Goal: Transaction & Acquisition: Purchase product/service

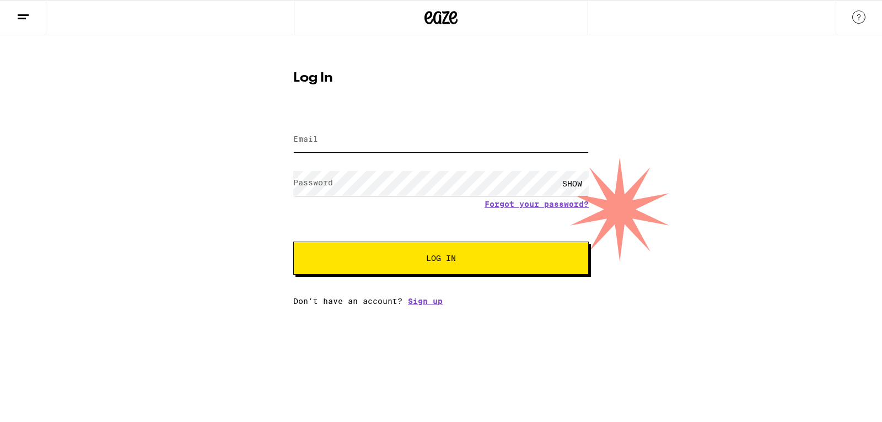
type input "[EMAIL_ADDRESS][DOMAIN_NAME]"
click at [566, 275] on button "Log In" at bounding box center [440, 257] width 295 height 33
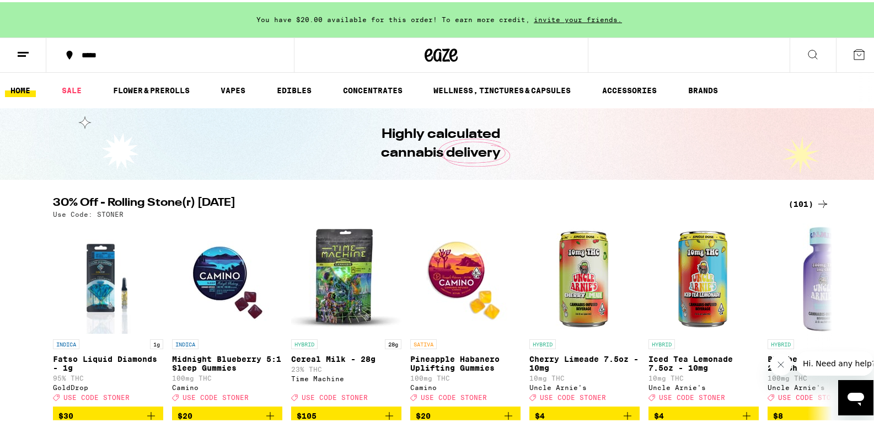
click at [26, 59] on button at bounding box center [23, 53] width 46 height 35
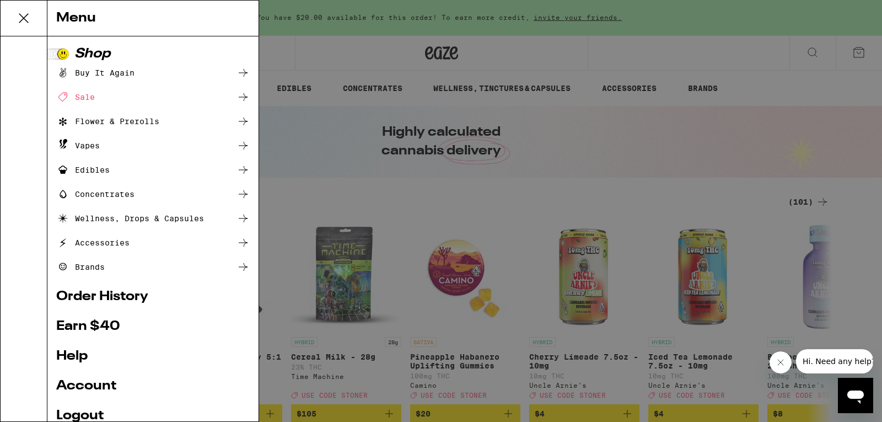
click at [82, 138] on ul "Buy It Again Sale Flower & Prerolls Vapes Edibles Concentrates Wellness, Drops …" at bounding box center [152, 169] width 193 height 207
click at [512, 203] on div "Menu Shop Buy It Again Sale Flower & Prerolls Vapes Edibles Concentrates Wellne…" at bounding box center [441, 211] width 882 height 422
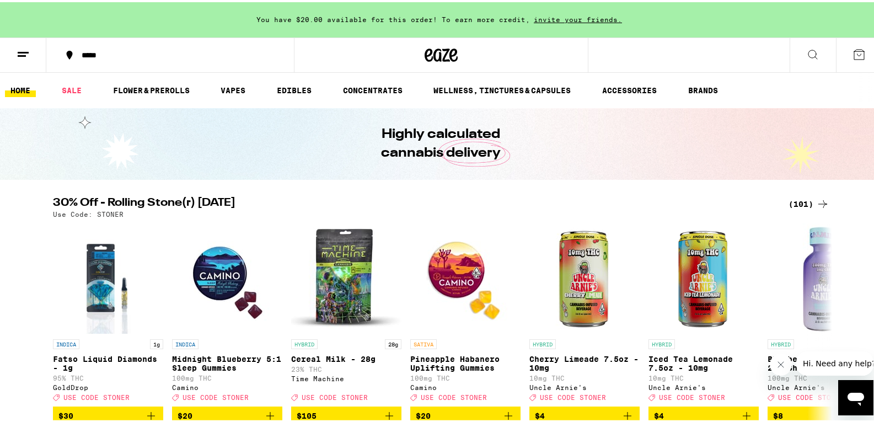
click at [388, 16] on span "You have $20.00 available for this order! To earn more credit," at bounding box center [392, 17] width 273 height 7
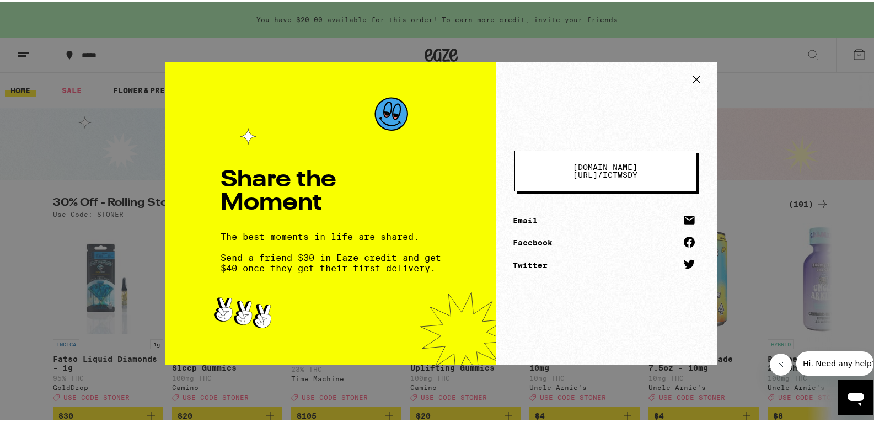
click at [830, 173] on div "Share the Moment The best moments in life are shared. Send a friend $30 in Eaze…" at bounding box center [441, 211] width 882 height 422
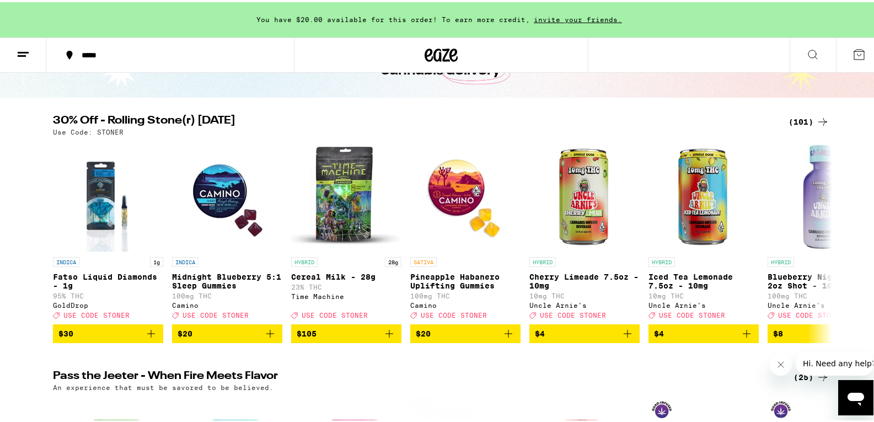
scroll to position [62, 0]
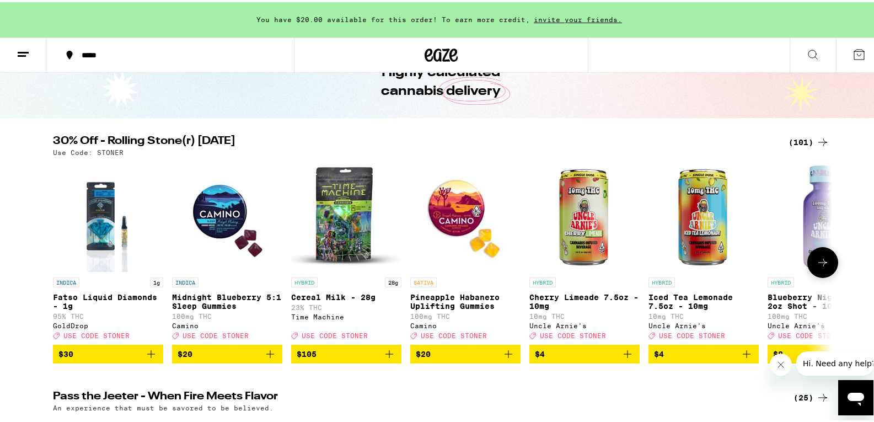
click at [236, 358] on span "$20" at bounding box center [227, 351] width 99 height 13
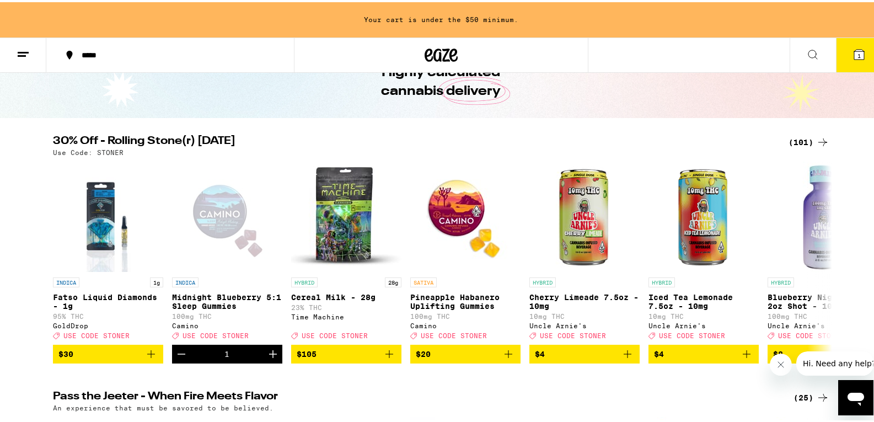
click at [25, 58] on button at bounding box center [23, 53] width 46 height 35
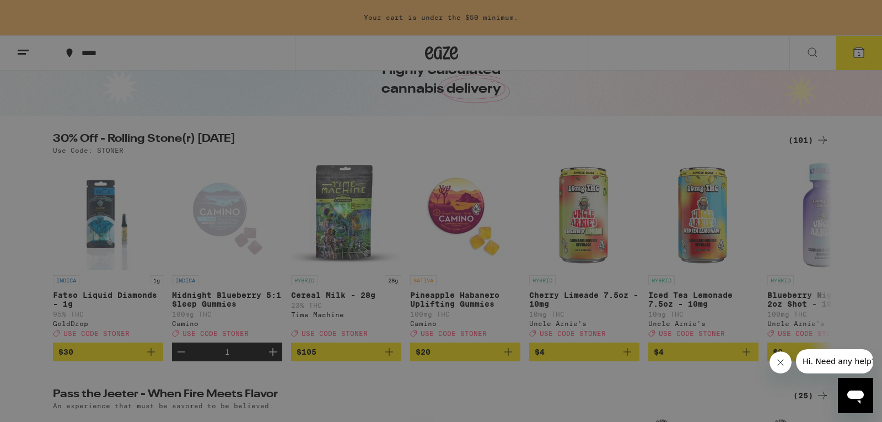
click at [113, 171] on div "Edibles" at bounding box center [152, 169] width 193 height 13
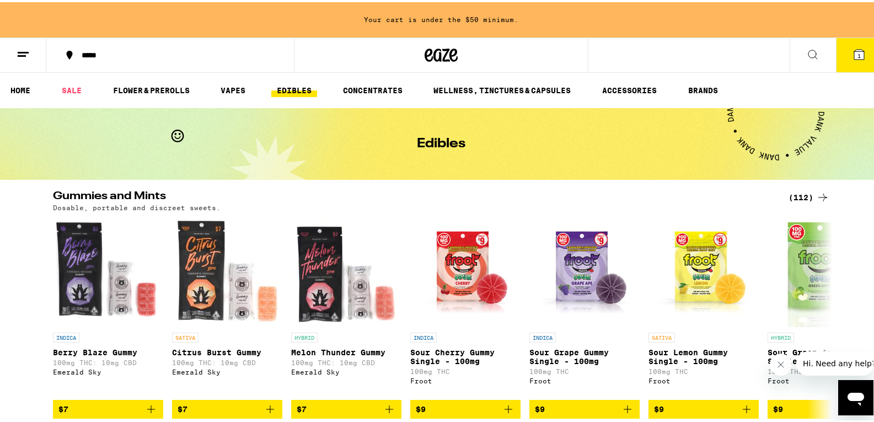
scroll to position [121, 0]
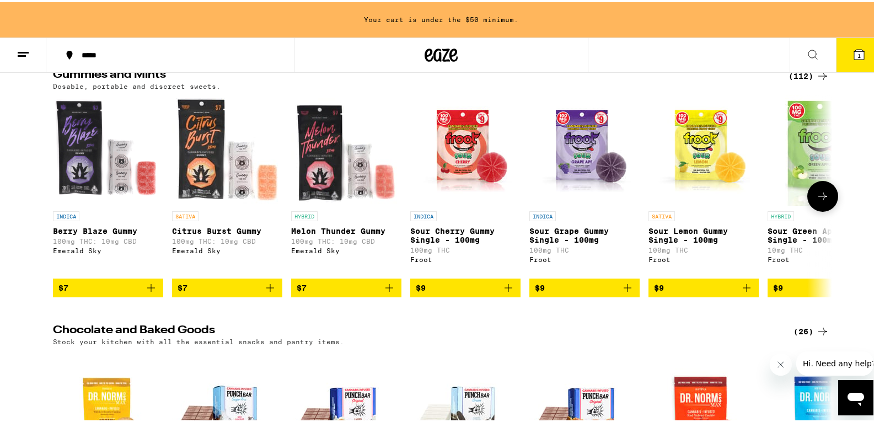
click at [388, 292] on icon "Add to bag" at bounding box center [389, 285] width 13 height 13
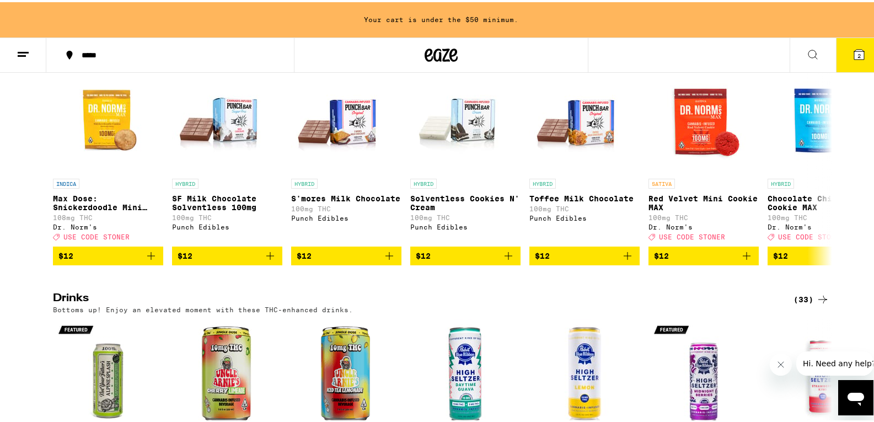
scroll to position [400, 0]
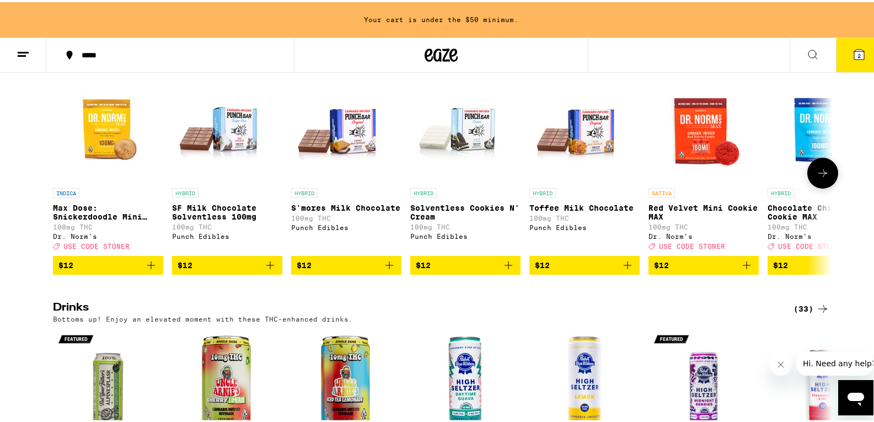
click at [361, 270] on span "$12" at bounding box center [346, 262] width 99 height 13
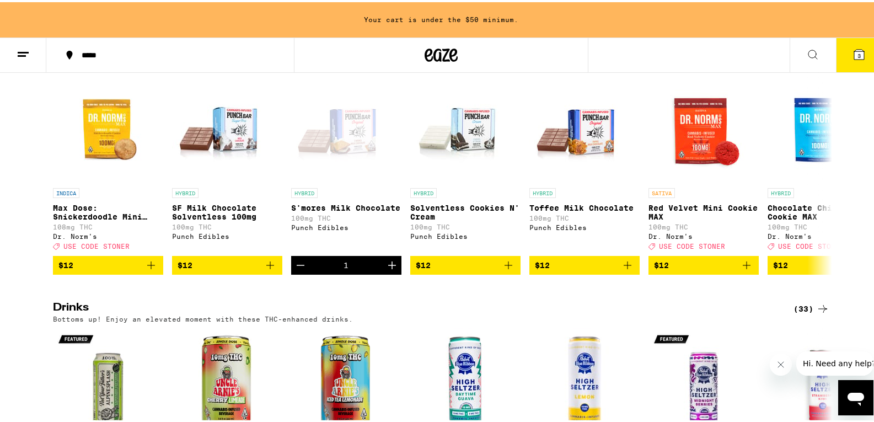
click at [859, 51] on button "3" at bounding box center [859, 53] width 46 height 34
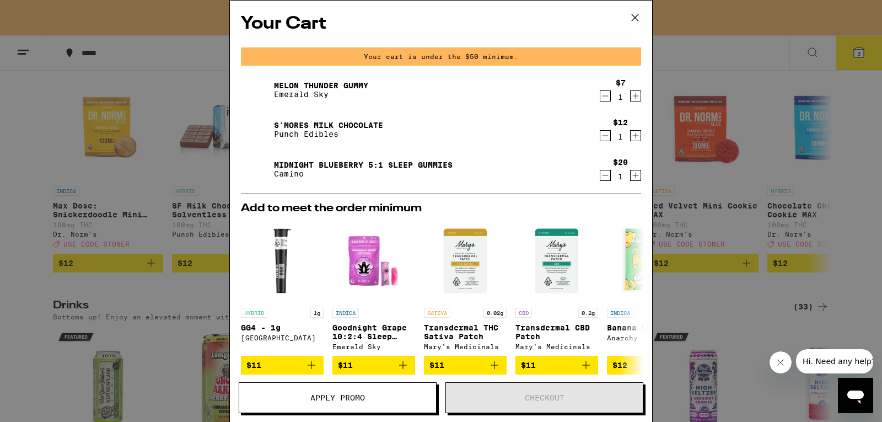
click at [697, 210] on div "Your Cart Your cart is under the $50 minimum. Melon Thunder Gummy Emerald Sky $…" at bounding box center [441, 211] width 882 height 422
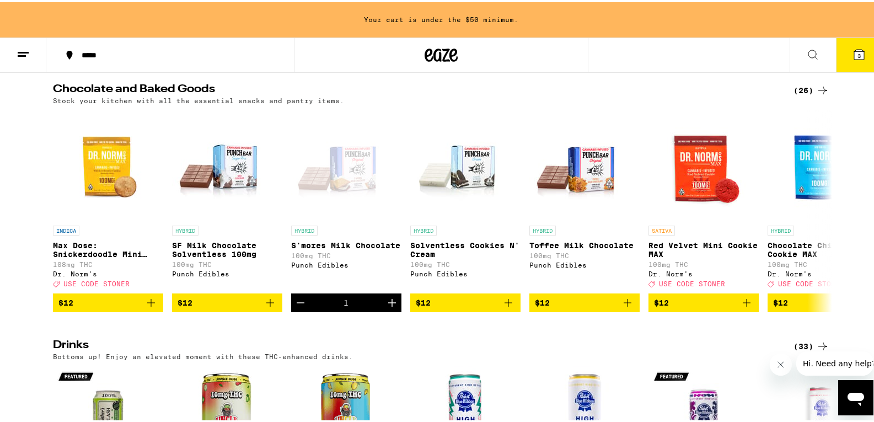
scroll to position [361, 0]
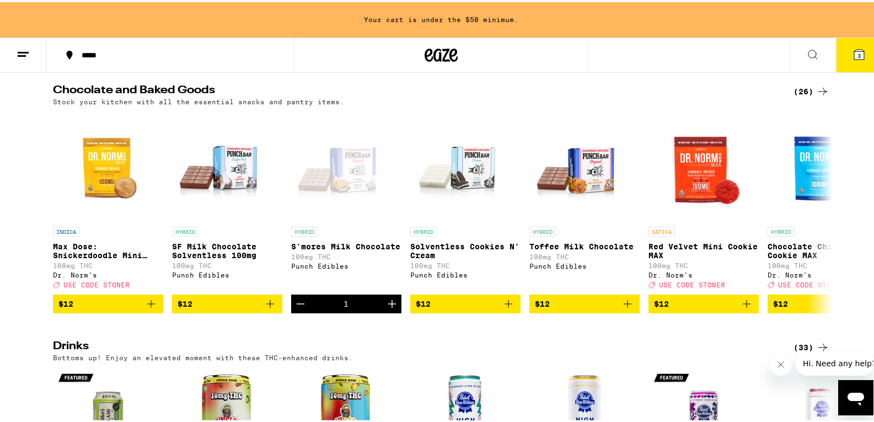
click at [816, 96] on icon at bounding box center [822, 89] width 13 height 13
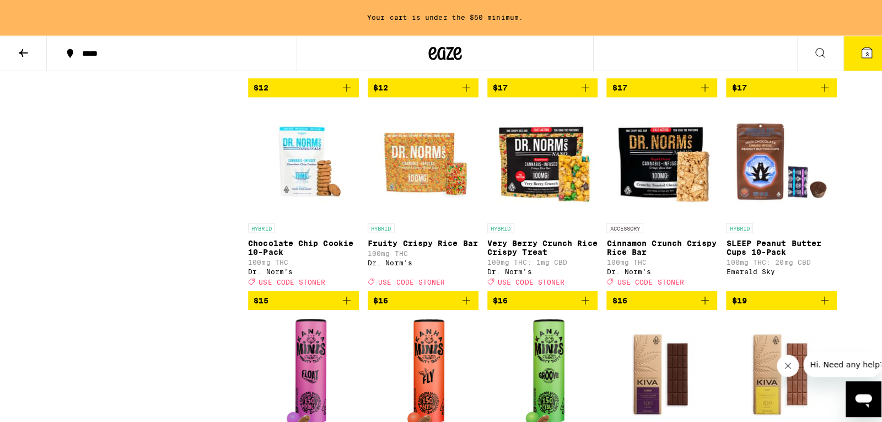
scroll to position [514, 0]
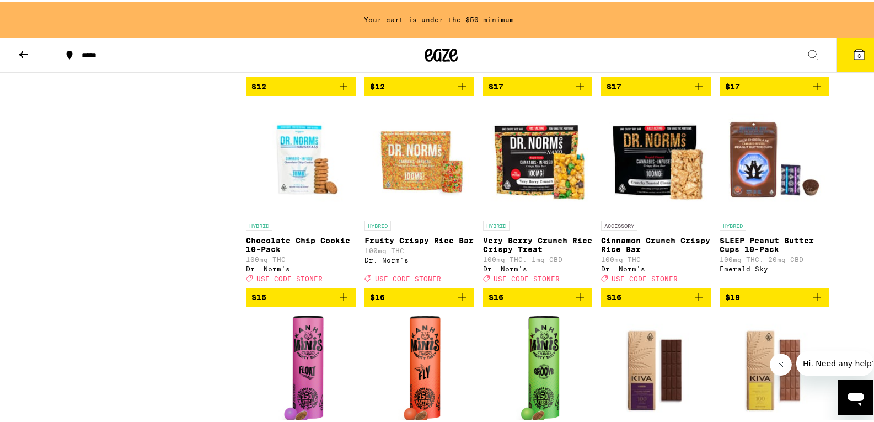
click at [459, 302] on icon "Add to bag" at bounding box center [461, 294] width 13 height 13
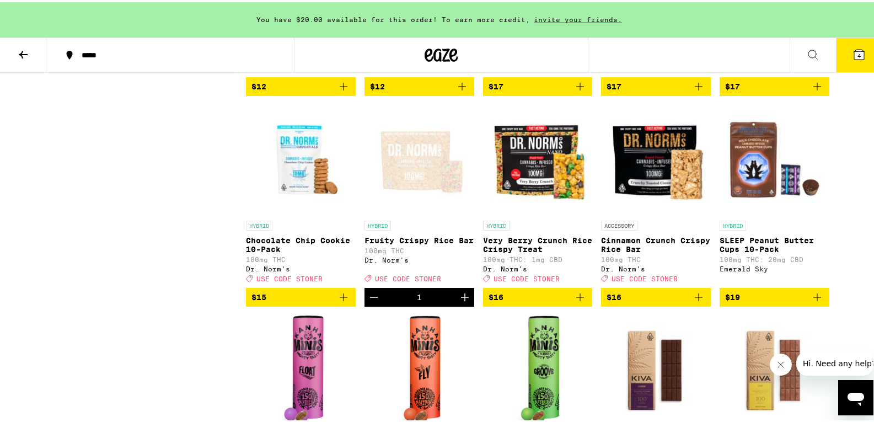
click at [857, 50] on span "4" at bounding box center [858, 53] width 3 height 7
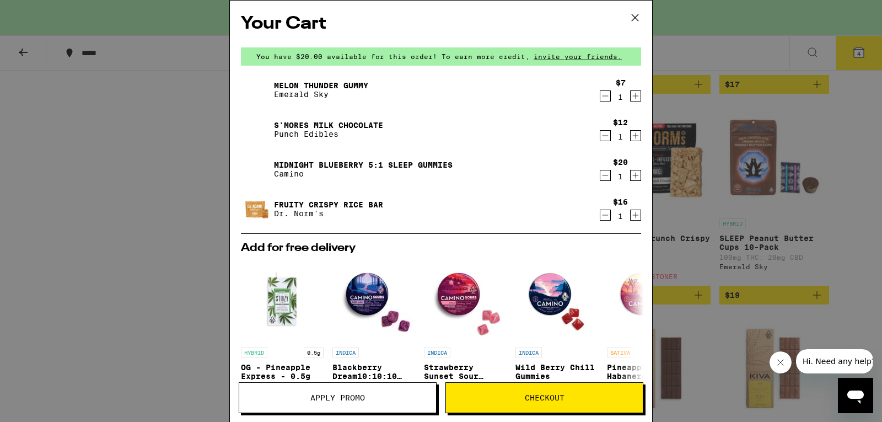
scroll to position [221, 0]
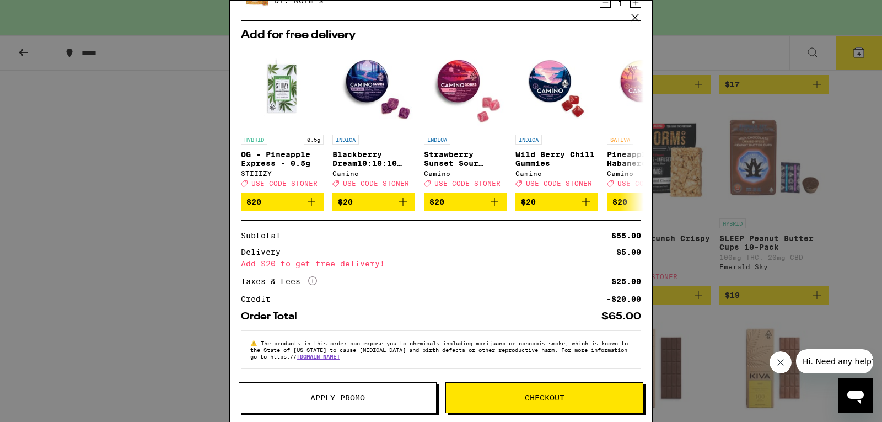
click at [544, 396] on span "Checkout" at bounding box center [545, 398] width 40 height 8
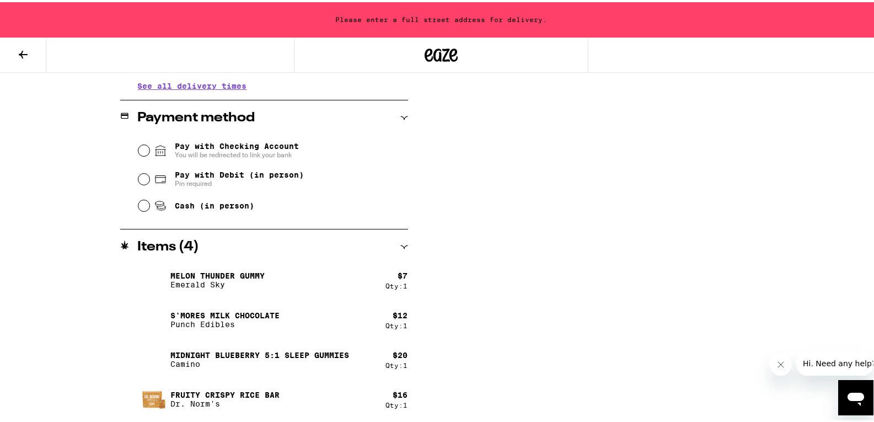
scroll to position [78, 0]
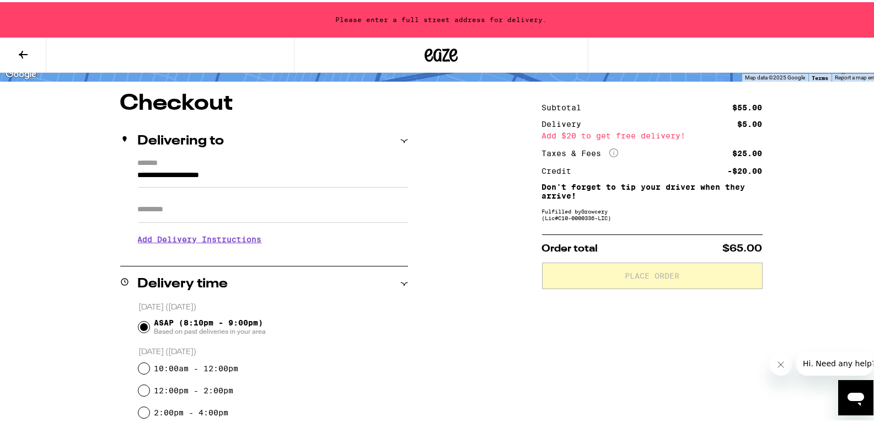
click at [32, 49] on button at bounding box center [23, 53] width 46 height 35
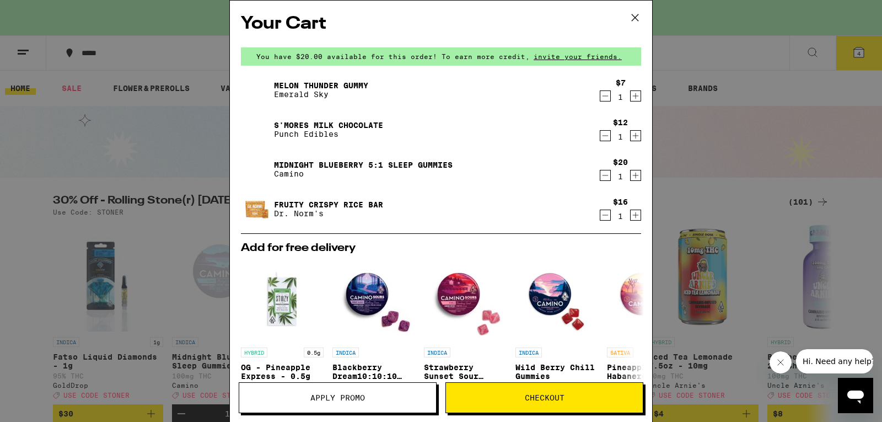
click at [603, 175] on icon "Decrement" at bounding box center [606, 175] width 6 height 0
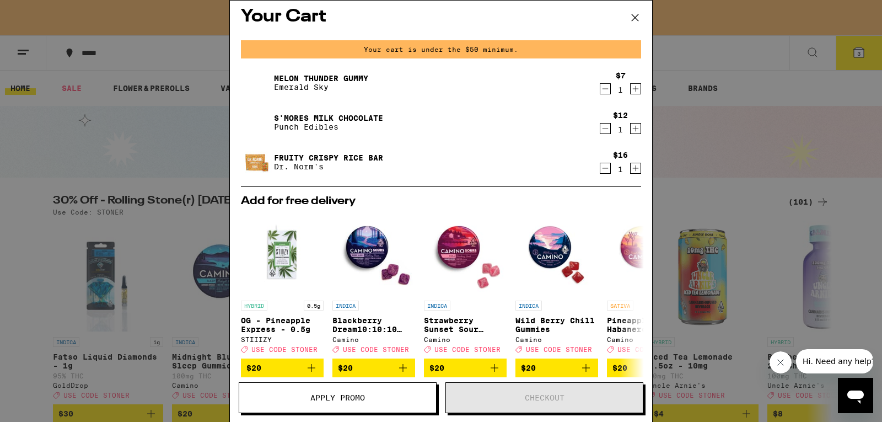
scroll to position [1, 0]
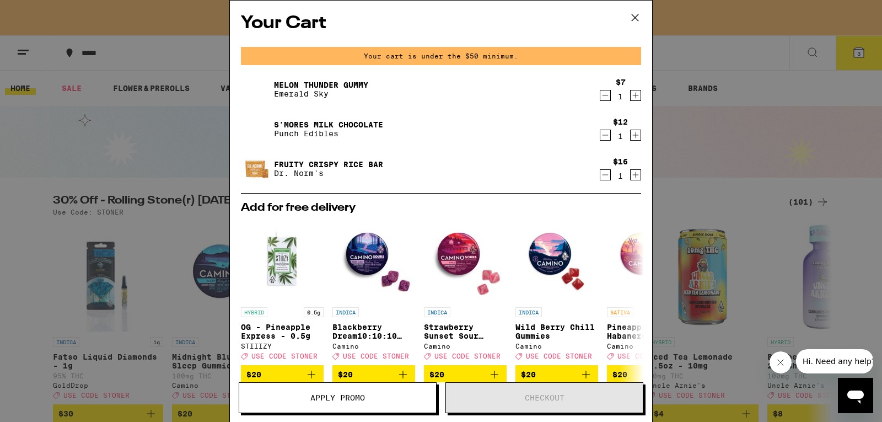
click at [623, 106] on div "Melon Thunder Gummy Emerald Sky $7 1 S'mores Milk Chocolate Punch Edibles $12 1…" at bounding box center [441, 133] width 400 height 119
click at [631, 101] on icon "Increment" at bounding box center [636, 95] width 10 height 13
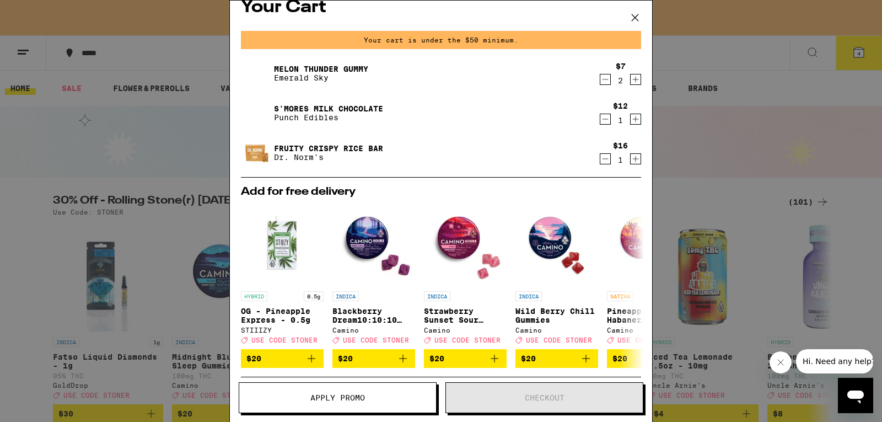
scroll to position [0, 0]
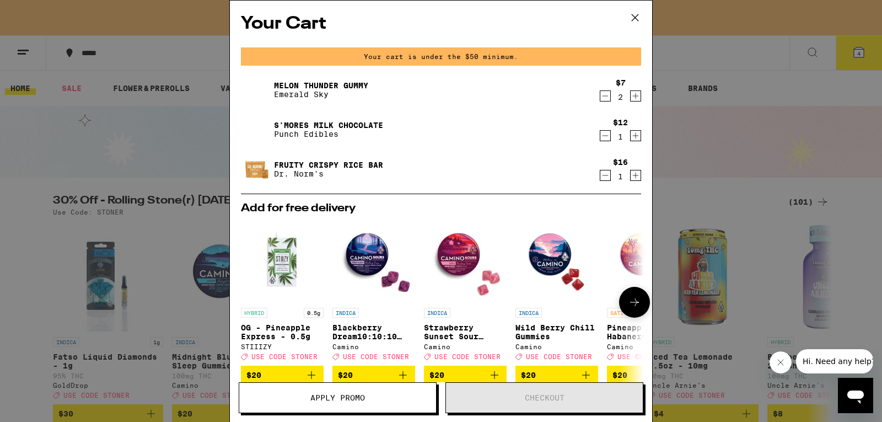
click at [628, 304] on icon at bounding box center [634, 301] width 13 height 13
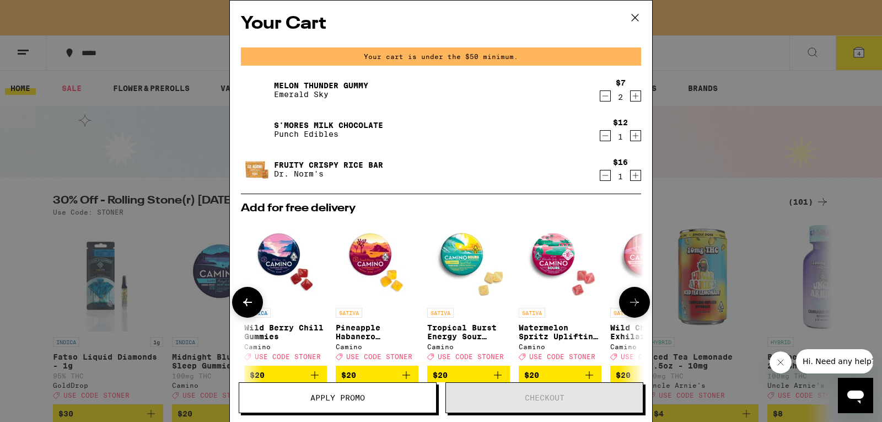
scroll to position [0, 272]
click at [628, 304] on icon at bounding box center [634, 301] width 13 height 13
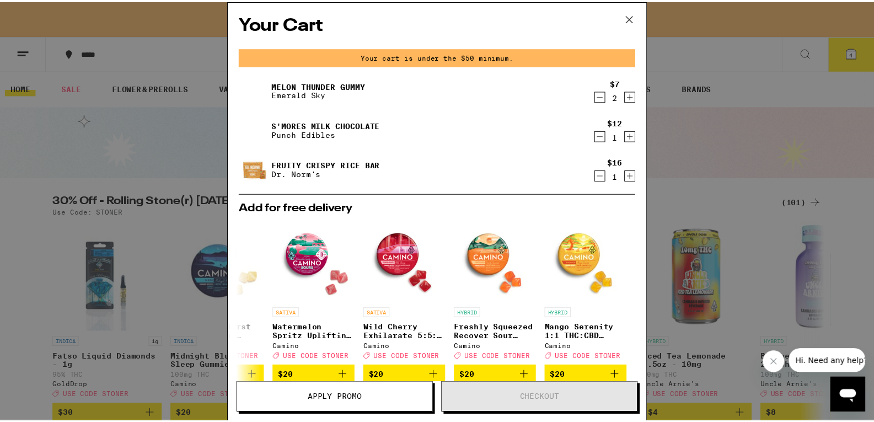
scroll to position [135, 0]
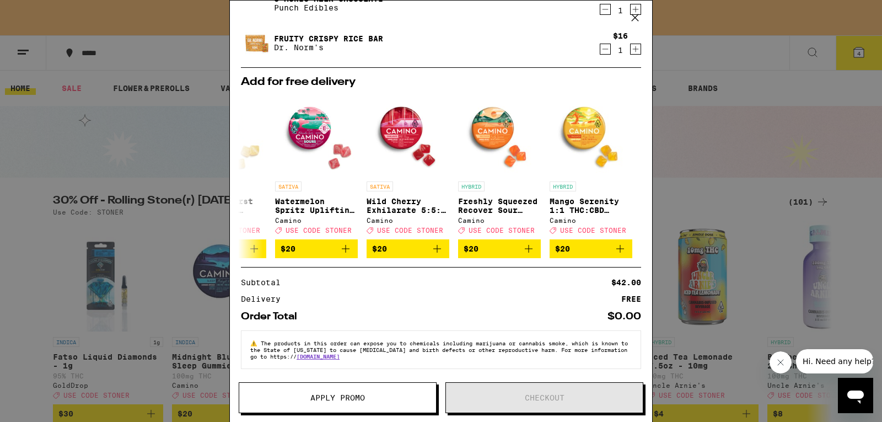
click at [674, 320] on div "Your Cart Your cart is under the $50 minimum. Melon Thunder Gummy Emerald Sky $…" at bounding box center [441, 211] width 882 height 422
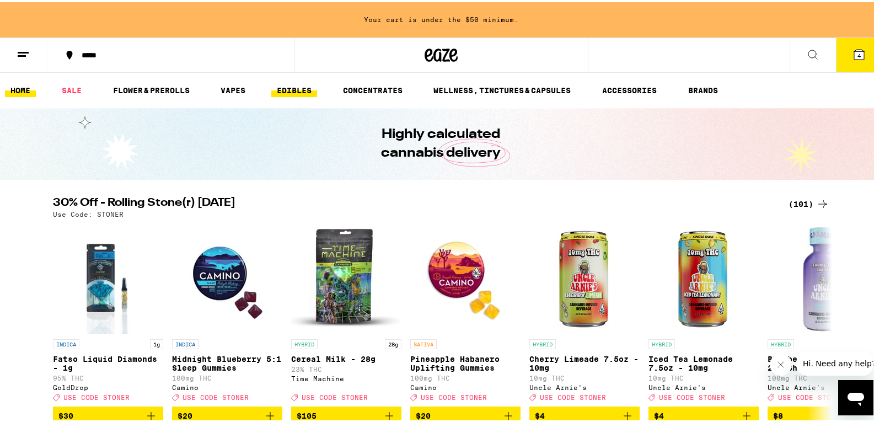
click at [300, 82] on link "EDIBLES" at bounding box center [294, 88] width 46 height 13
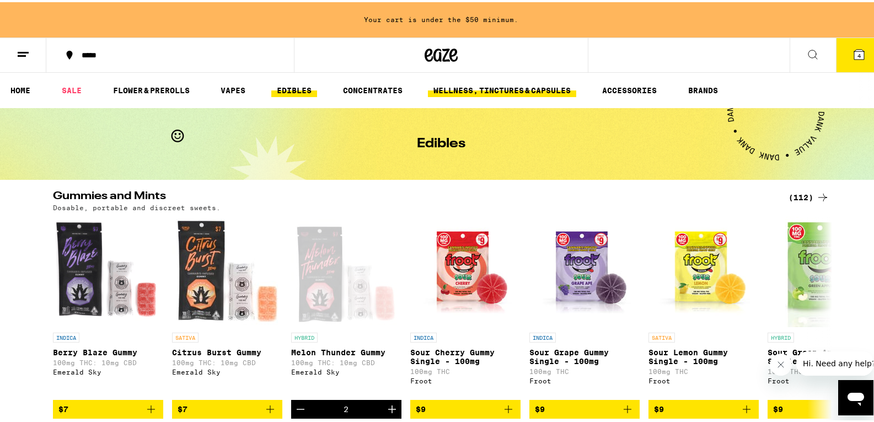
click at [441, 88] on link "WELLNESS, TINCTURES & CAPSULES" at bounding box center [502, 88] width 148 height 13
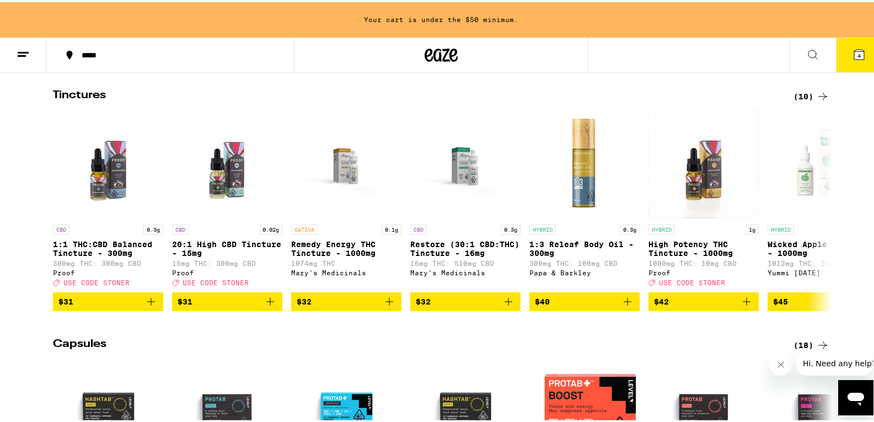
scroll to position [322, 0]
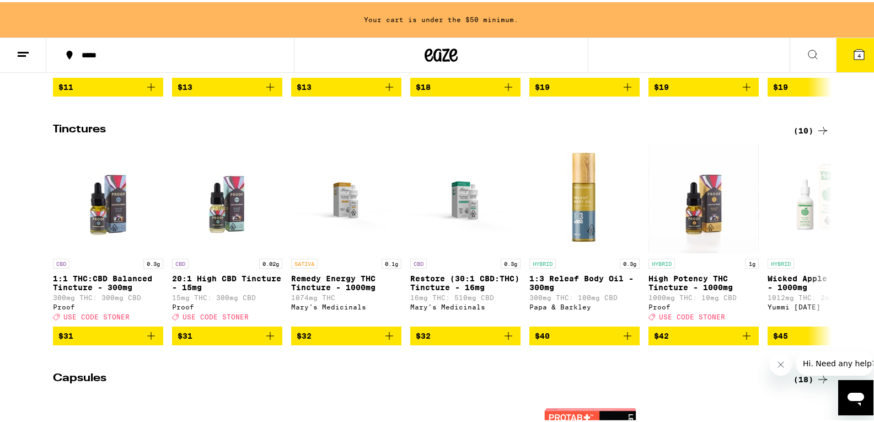
click at [825, 135] on div "Tinctures (10)" at bounding box center [441, 128] width 794 height 13
click at [816, 135] on icon at bounding box center [822, 128] width 13 height 13
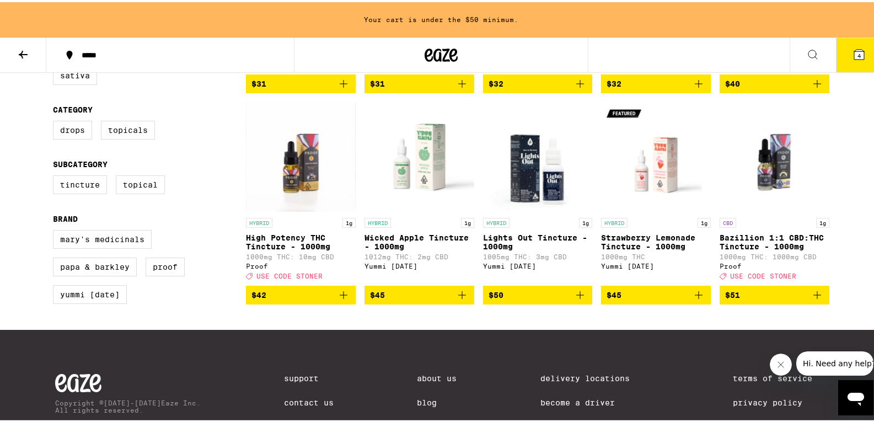
scroll to position [19, 0]
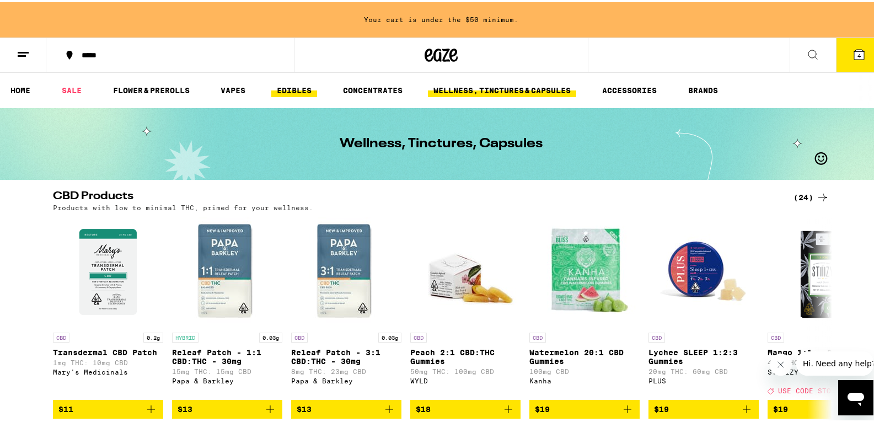
click at [308, 83] on link "EDIBLES" at bounding box center [294, 88] width 46 height 13
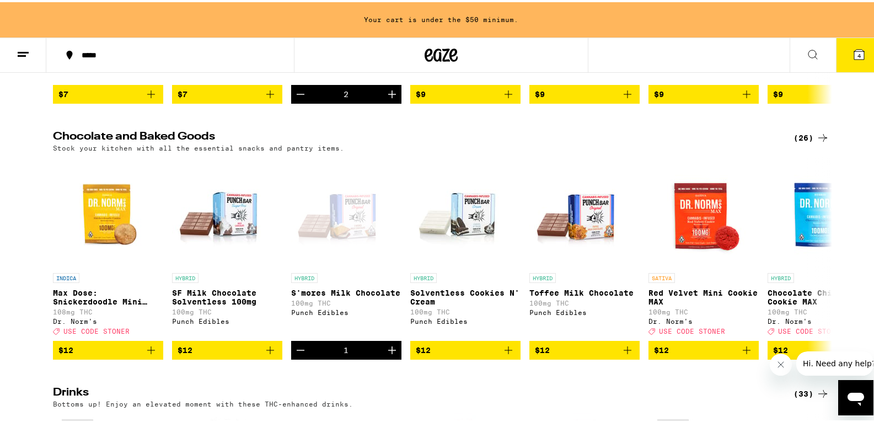
scroll to position [311, 0]
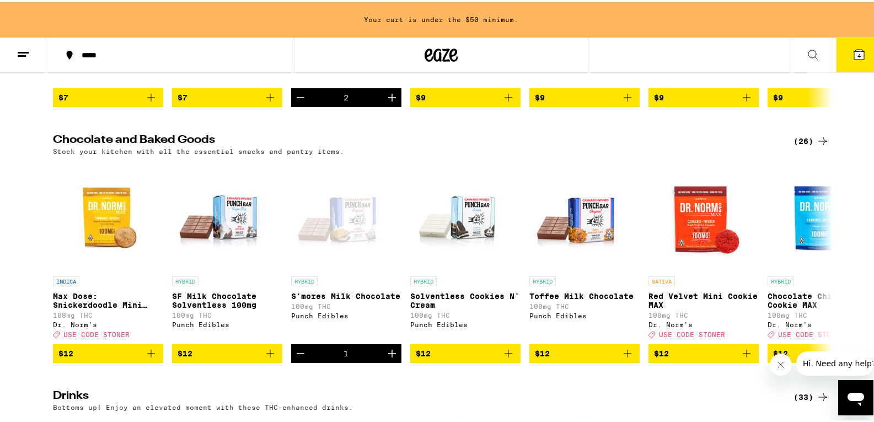
click at [820, 143] on icon at bounding box center [822, 139] width 9 height 8
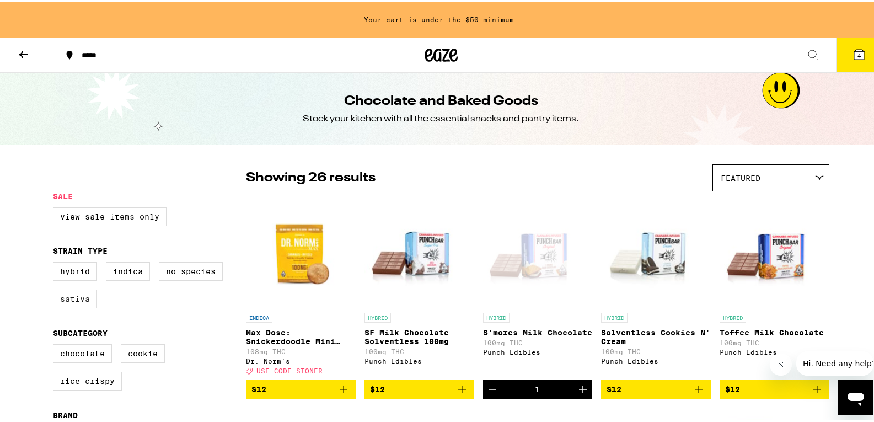
click at [70, 306] on label "Sativa" at bounding box center [75, 296] width 44 height 19
click at [56, 262] on input "Sativa" at bounding box center [55, 261] width 1 height 1
checkbox input "true"
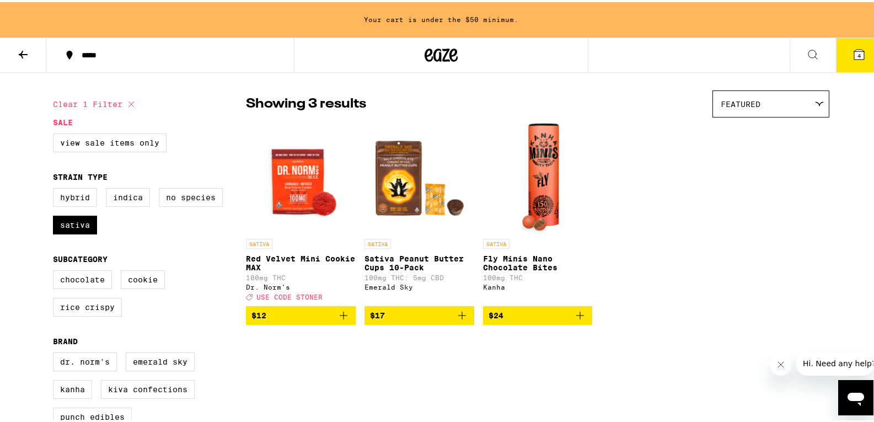
scroll to position [39, 0]
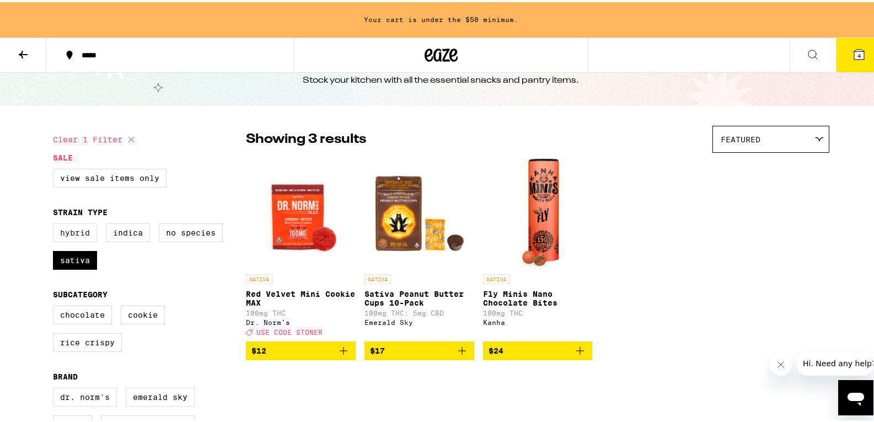
click at [82, 231] on label "Hybrid" at bounding box center [75, 230] width 44 height 19
click at [56, 223] on input "Hybrid" at bounding box center [55, 223] width 1 height 1
checkbox input "true"
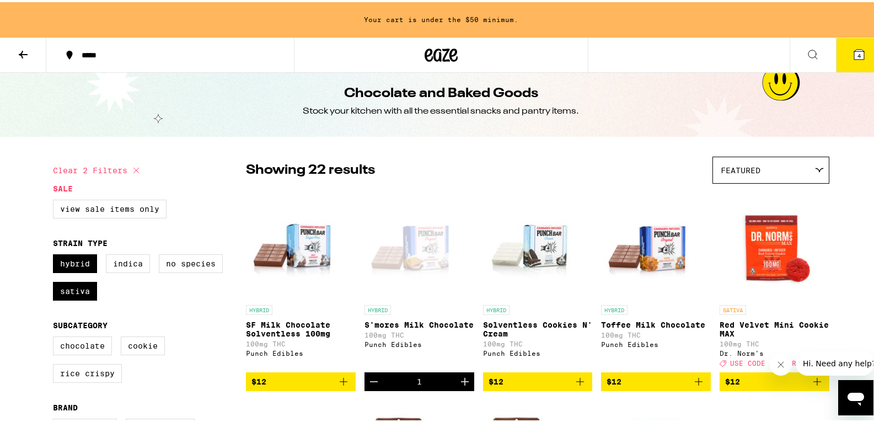
scroll to position [9, 0]
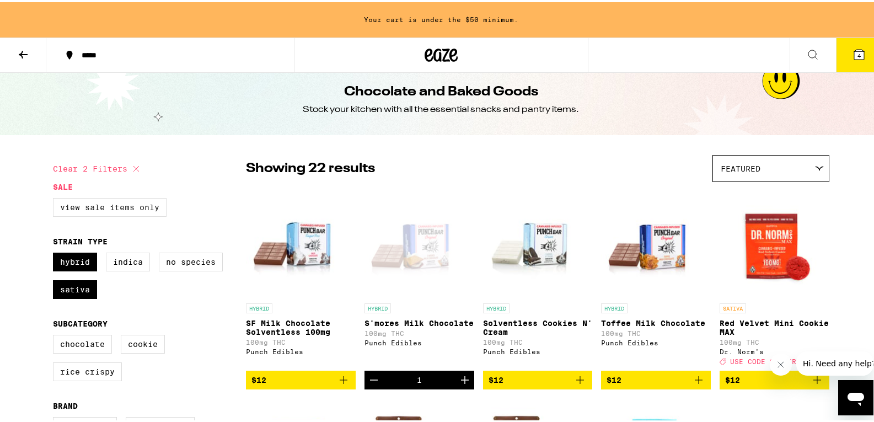
click at [114, 214] on label "View Sale Items Only" at bounding box center [110, 205] width 114 height 19
click at [56, 198] on input "View Sale Items Only" at bounding box center [55, 197] width 1 height 1
checkbox input "true"
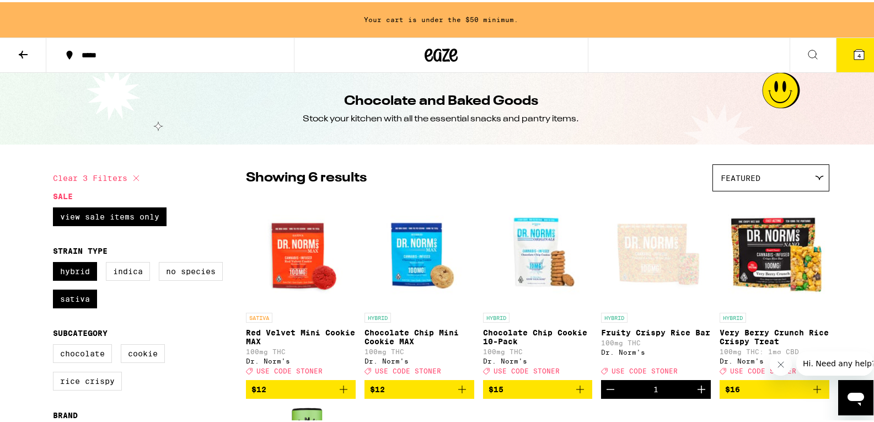
click at [25, 52] on icon at bounding box center [23, 53] width 9 height 8
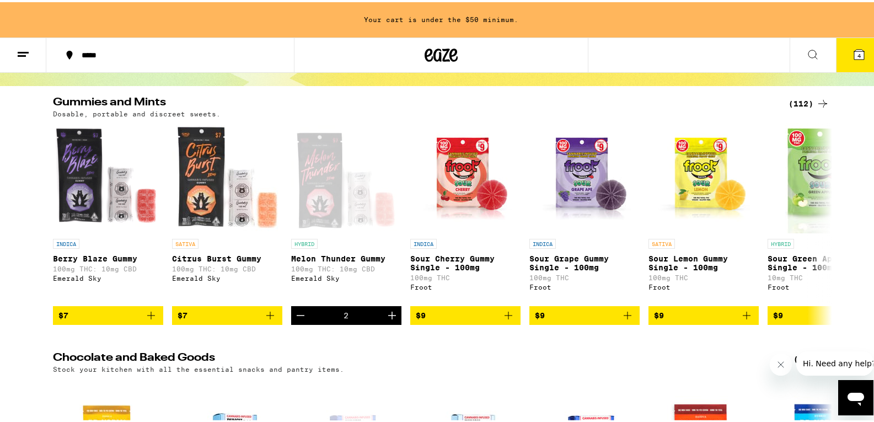
scroll to position [88, 0]
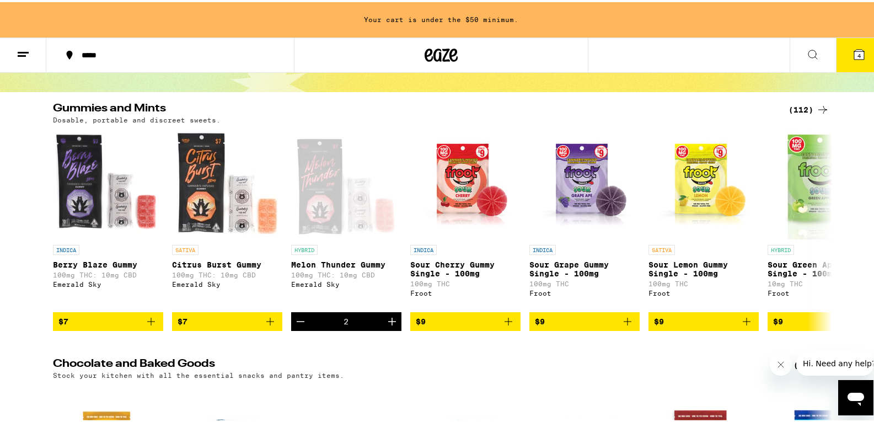
click at [816, 108] on icon at bounding box center [822, 107] width 13 height 13
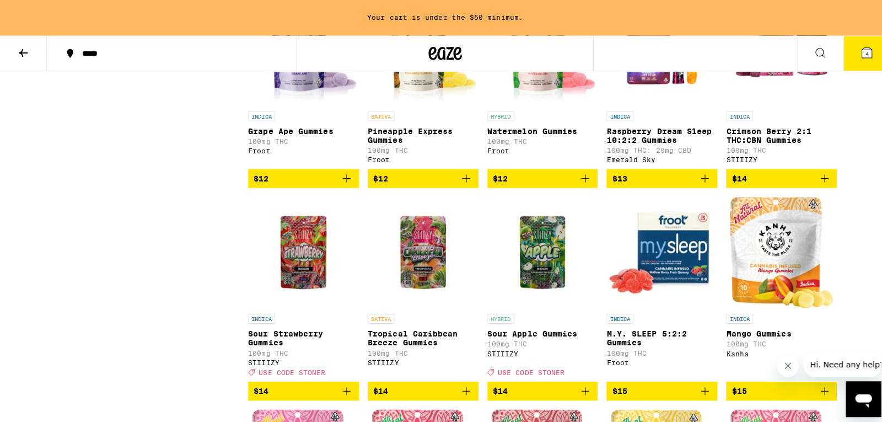
scroll to position [1251, 0]
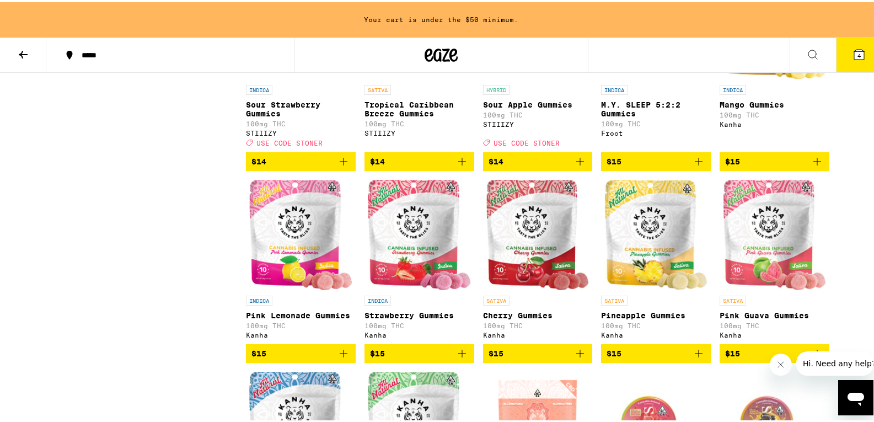
click at [789, 166] on span "$15" at bounding box center [774, 159] width 99 height 13
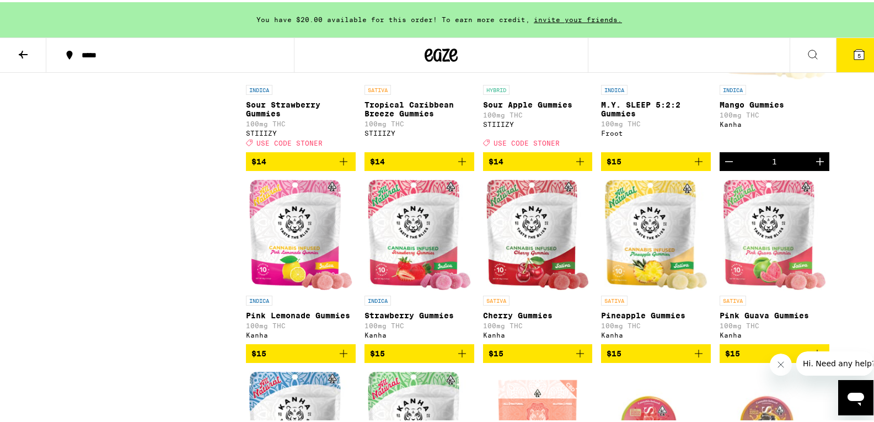
click at [852, 52] on icon at bounding box center [858, 52] width 13 height 13
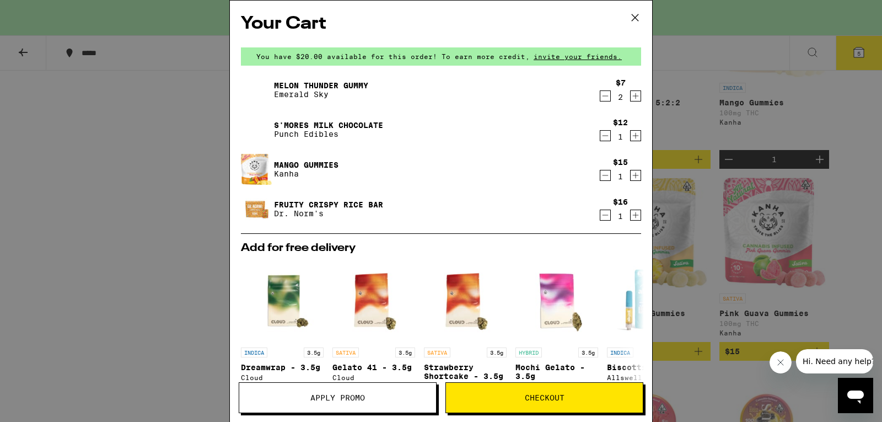
click at [600, 99] on icon "Decrement" at bounding box center [605, 95] width 10 height 13
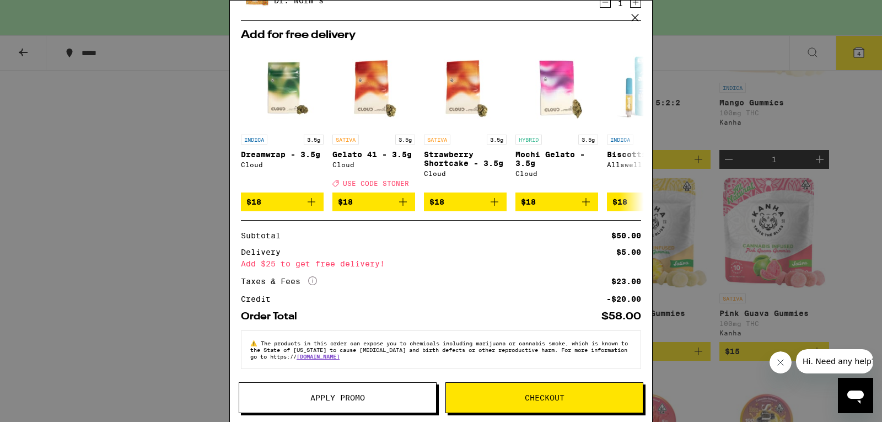
scroll to position [221, 0]
click at [587, 410] on button "Checkout" at bounding box center [544, 397] width 198 height 31
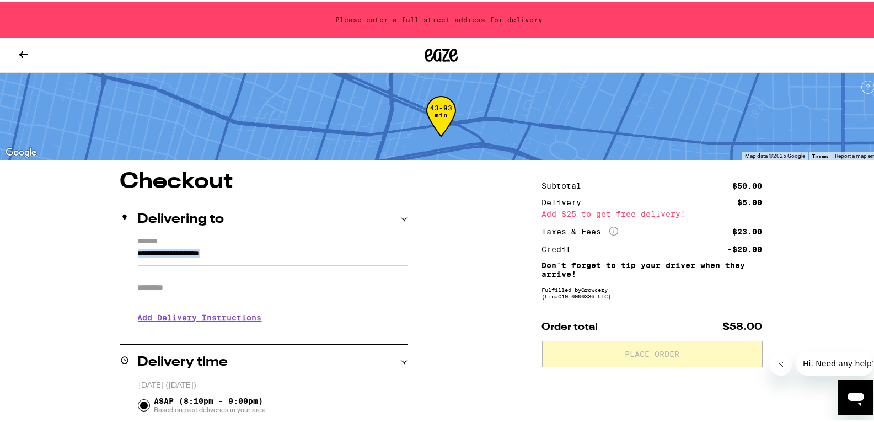
drag, startPoint x: 346, startPoint y: 268, endPoint x: 363, endPoint y: 252, distance: 23.0
click at [363, 252] on div "**********" at bounding box center [264, 282] width 288 height 95
click at [363, 252] on input "**********" at bounding box center [273, 254] width 270 height 19
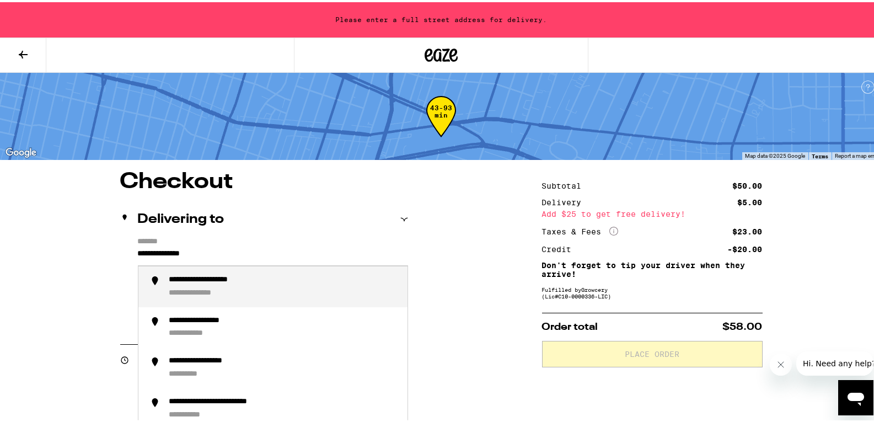
click at [313, 290] on div "**********" at bounding box center [283, 284] width 229 height 23
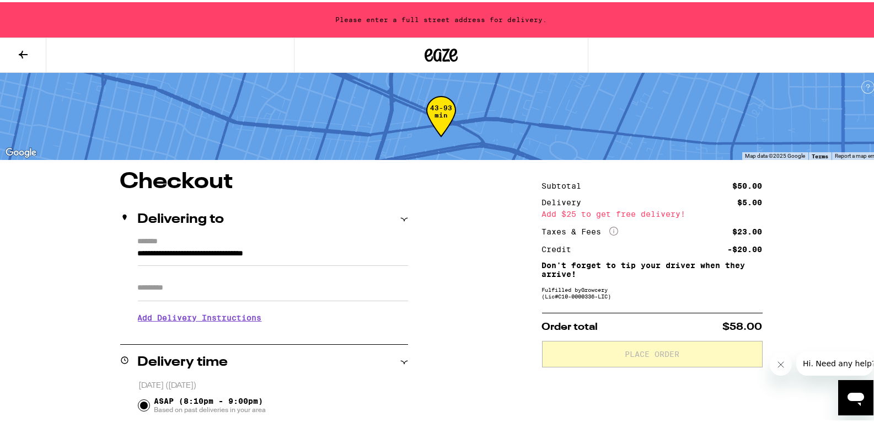
type input "**********"
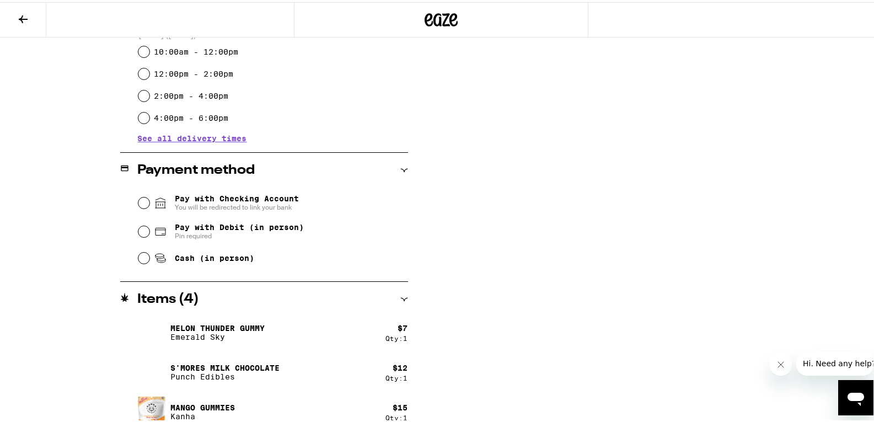
scroll to position [362, 0]
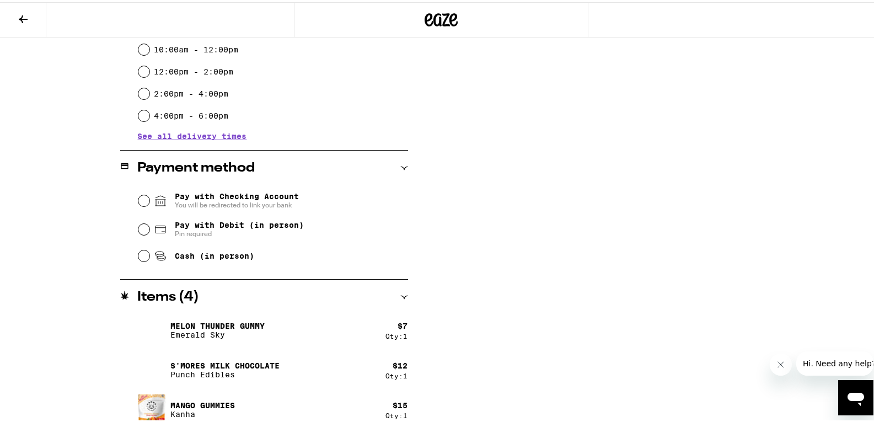
click at [284, 196] on span "Pay with Checking Account You will be redirected to link your bank" at bounding box center [237, 199] width 124 height 18
click at [149, 196] on input "Pay with Checking Account You will be redirected to link your bank" at bounding box center [143, 198] width 11 height 11
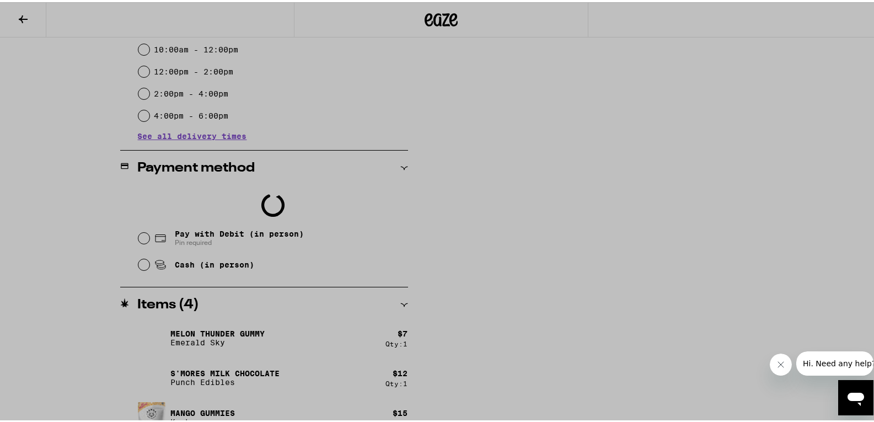
click at [217, 225] on div at bounding box center [441, 211] width 882 height 422
click at [140, 236] on div at bounding box center [441, 211] width 882 height 422
drag, startPoint x: 536, startPoint y: 126, endPoint x: 546, endPoint y: 254, distance: 128.8
click at [546, 254] on div at bounding box center [441, 233] width 221 height 356
click at [538, 398] on div at bounding box center [441, 233] width 221 height 356
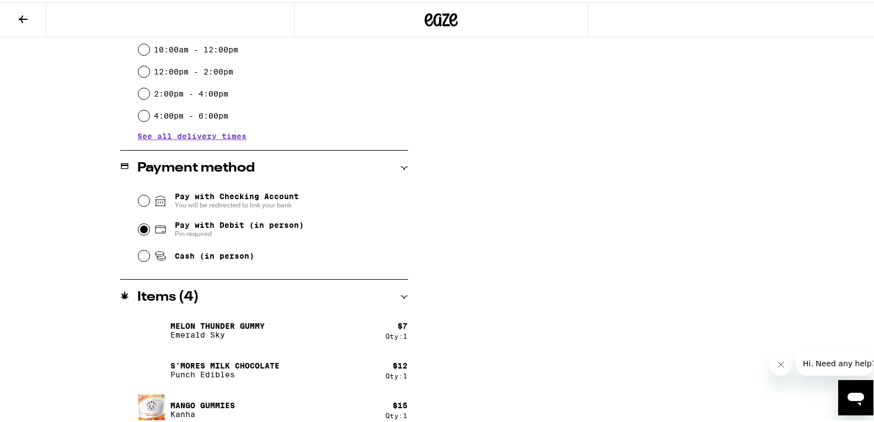
click at [139, 226] on input "Pay with Debit (in person) Pin required" at bounding box center [143, 227] width 11 height 11
radio input "true"
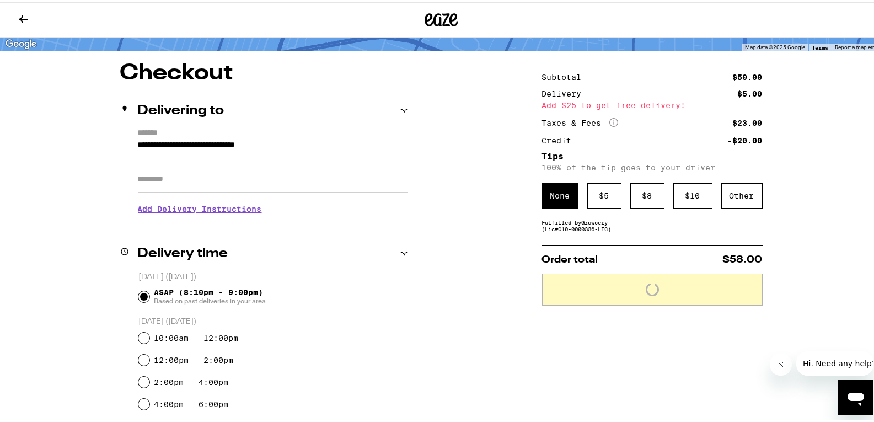
scroll to position [72, 0]
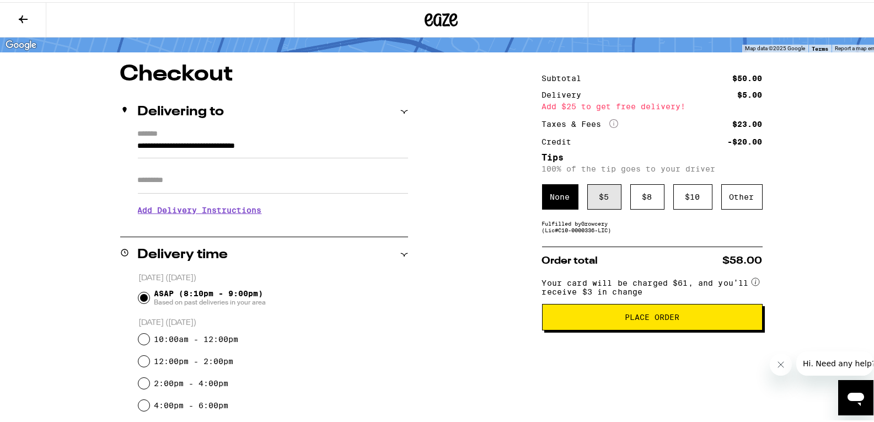
click at [593, 185] on div "$ 5" at bounding box center [604, 194] width 34 height 25
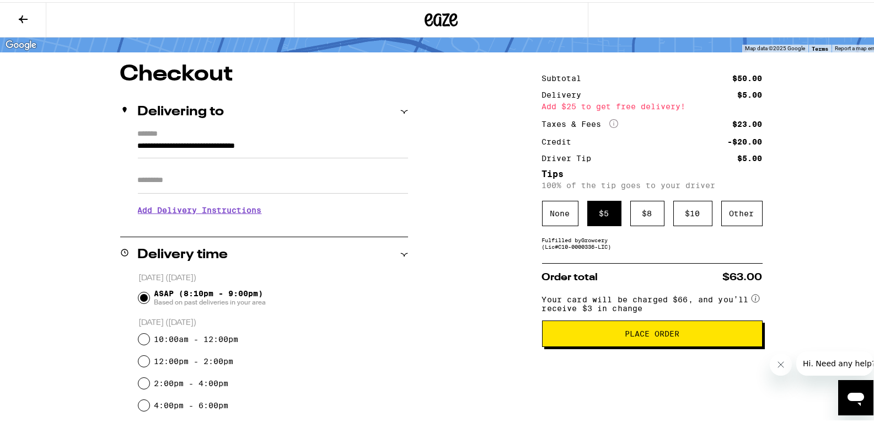
click at [653, 335] on span "Place Order" at bounding box center [652, 331] width 55 height 8
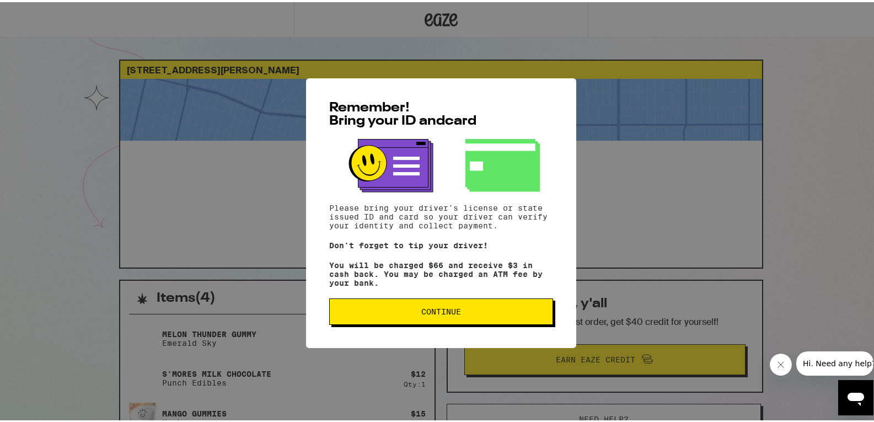
click at [511, 313] on span "Continue" at bounding box center [440, 309] width 205 height 8
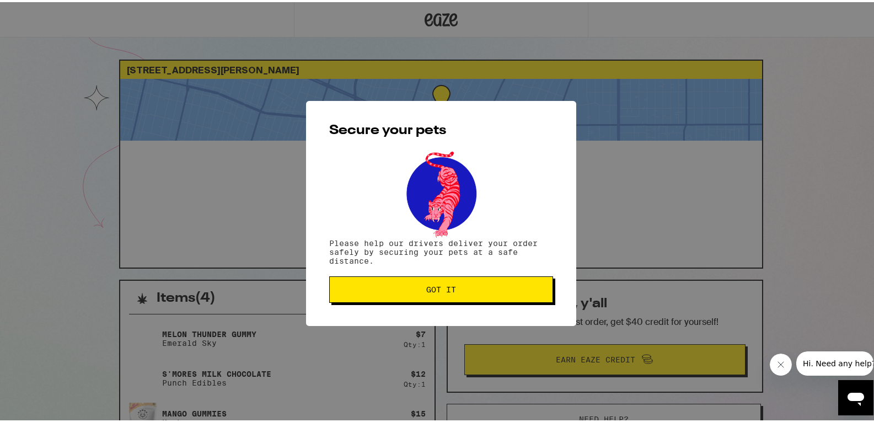
click at [510, 288] on span "Got it" at bounding box center [440, 287] width 205 height 8
